Goal: Task Accomplishment & Management: Use online tool/utility

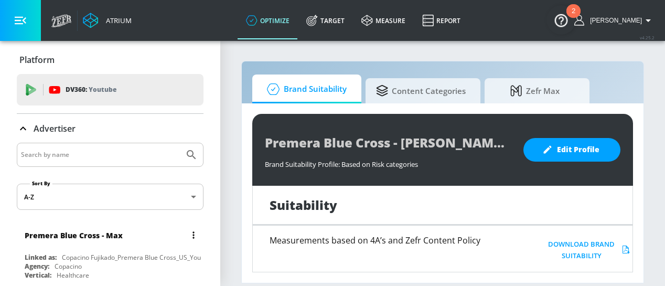
scroll to position [4, 0]
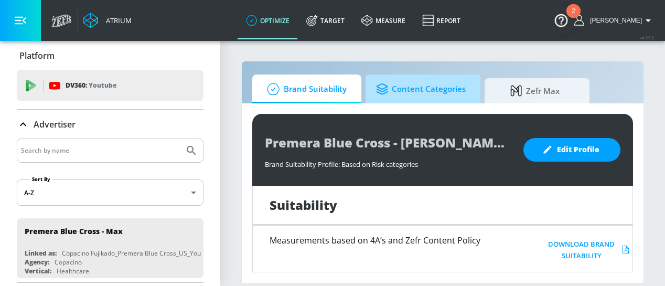
click at [430, 81] on span "Content Categories" at bounding box center [421, 89] width 90 height 25
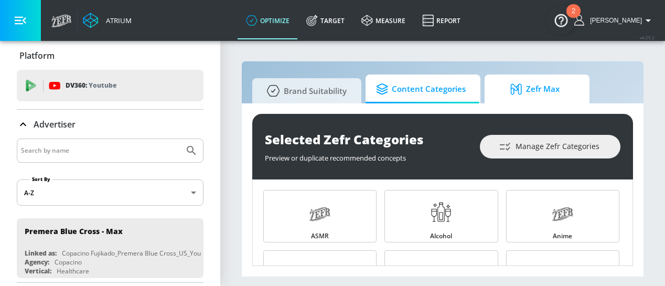
click at [519, 92] on icon at bounding box center [518, 89] width 16 height 12
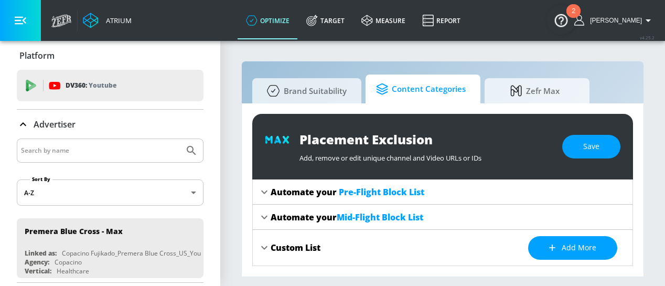
click at [434, 98] on span "Content Categories" at bounding box center [421, 89] width 90 height 25
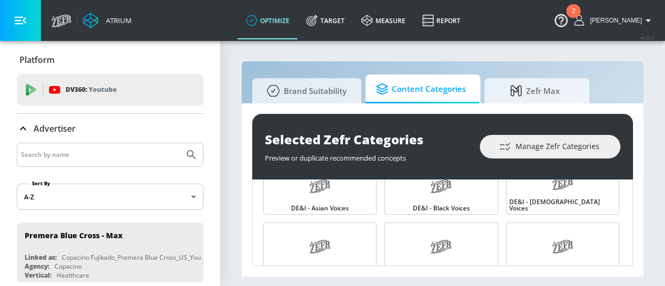
scroll to position [4, 0]
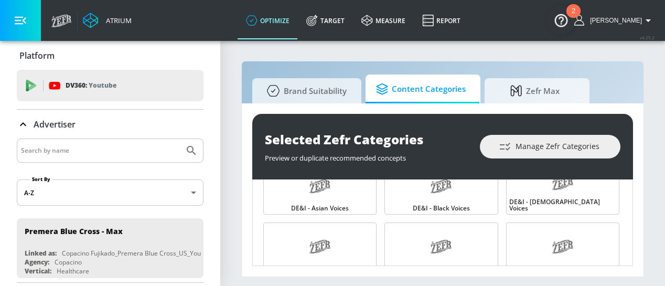
click at [144, 160] on div at bounding box center [110, 150] width 187 height 24
click at [142, 154] on input "Search by name" at bounding box center [100, 151] width 159 height 14
type input "p"
click at [198, 127] on div "Platform DV360: Youtube DV360: Youtube Advertiser p Sort By A-Z asc ​ Premera B…" at bounding box center [110, 162] width 220 height 250
click at [157, 146] on input "p" at bounding box center [100, 151] width 159 height 14
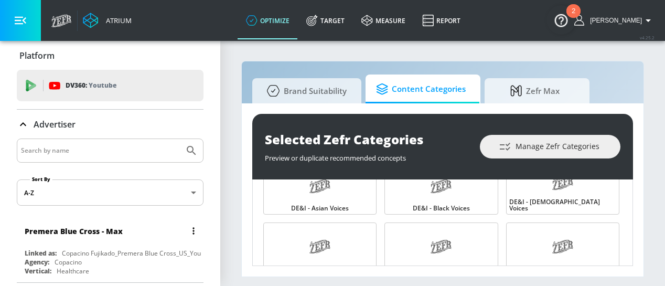
click at [101, 225] on div "Premera Blue Cross - Max" at bounding box center [113, 230] width 176 height 25
click at [187, 230] on button "list of Advertiser" at bounding box center [193, 230] width 15 height 15
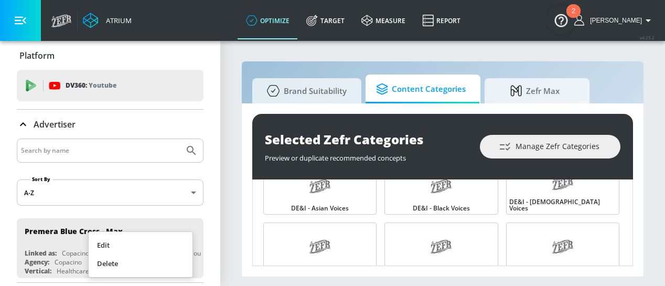
click at [206, 226] on div at bounding box center [332, 143] width 665 height 286
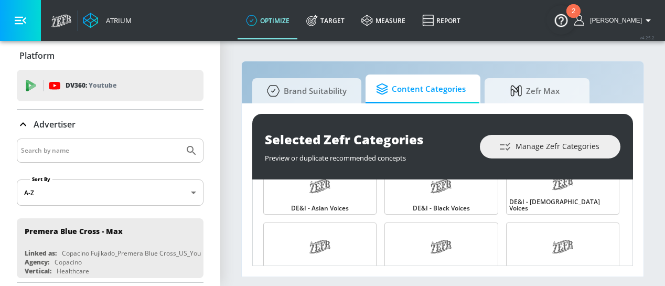
click at [566, 16] on img "Open Resource Center, 2 new notifications" at bounding box center [560, 19] width 29 height 29
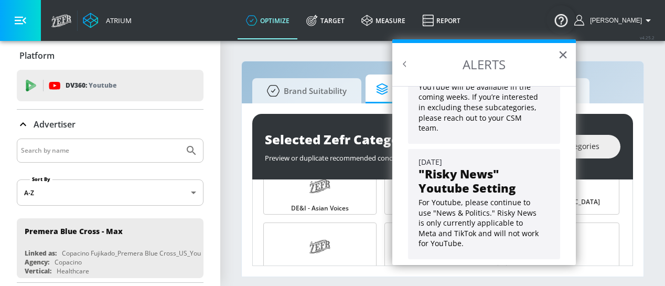
scroll to position [0, 0]
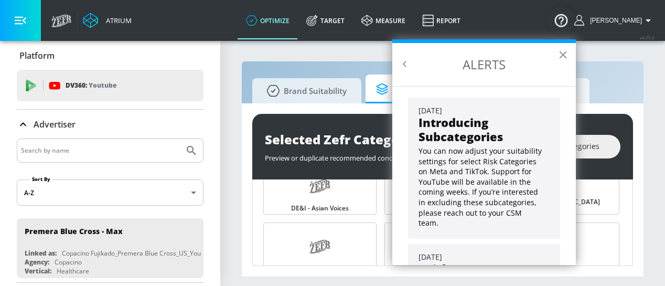
click at [562, 57] on button "×" at bounding box center [563, 54] width 10 height 17
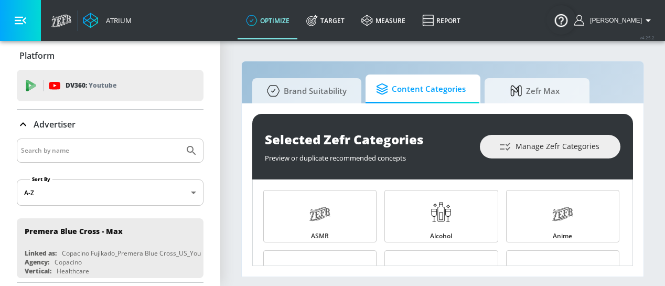
click at [532, 159] on div "Selected Zefr Categories Preview or duplicate recommended concepts Manage Zefr …" at bounding box center [442, 147] width 381 height 66
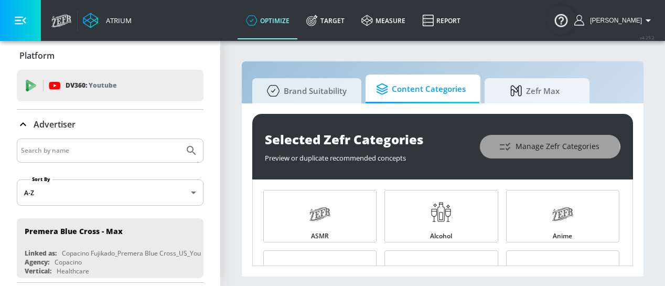
click at [529, 150] on span "Manage Zefr Categories" at bounding box center [550, 146] width 99 height 13
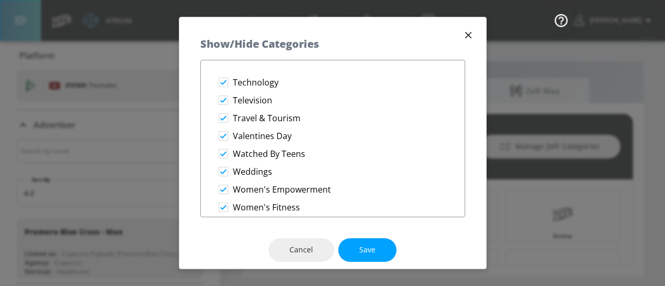
scroll to position [1824, 0]
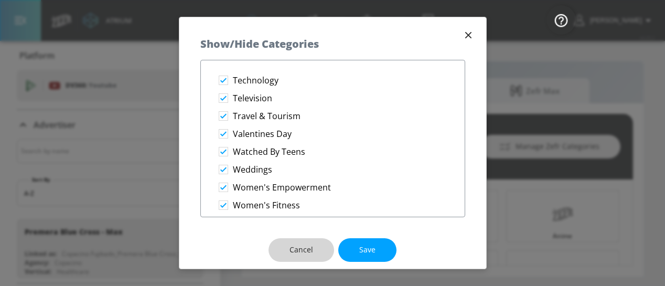
click at [278, 253] on button "Cancel" at bounding box center [301, 250] width 66 height 24
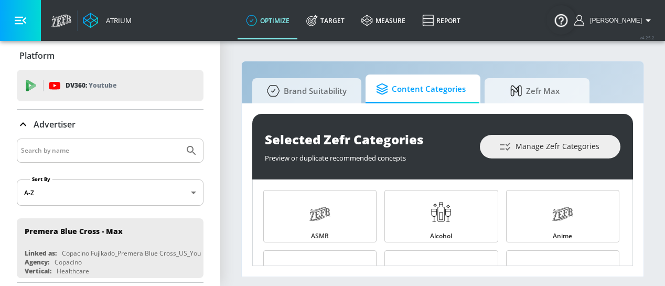
scroll to position [0, 0]
